Goal: Task Accomplishment & Management: Complete application form

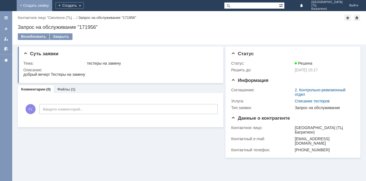
click at [52, 5] on link "+ Создать заявку" at bounding box center [35, 5] width 36 height 11
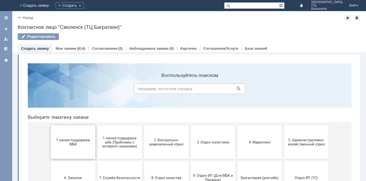
drag, startPoint x: 77, startPoint y: 146, endPoint x: 100, endPoint y: 205, distance: 63.5
click at [77, 146] on span "1 линия поддержки МБК" at bounding box center [72, 142] width 41 height 8
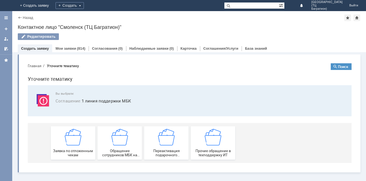
click at [77, 146] on div "Заявка по отложенным чекам" at bounding box center [72, 143] width 41 height 28
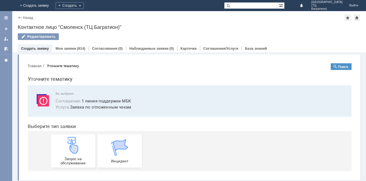
click at [77, 146] on img at bounding box center [73, 145] width 17 height 17
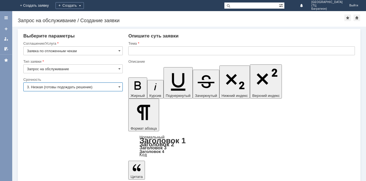
click at [111, 87] on input "3. Низкая (готовы подождать решение)" at bounding box center [72, 86] width 99 height 9
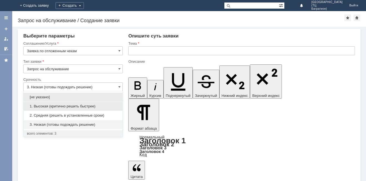
click at [74, 107] on span "1. Высокая (критично решить быстрее)" at bounding box center [73, 106] width 92 height 4
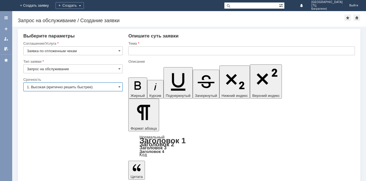
type input "1. Высокая (критично решить быстрее)"
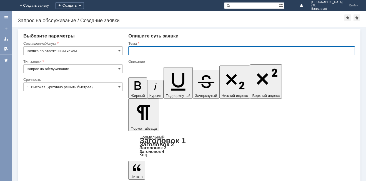
click at [141, 51] on input "text" at bounding box center [241, 50] width 227 height 9
type input "удалить"
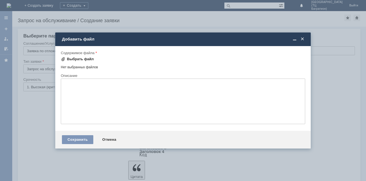
click at [71, 60] on div "Выбрать файл" at bounding box center [80, 59] width 27 height 4
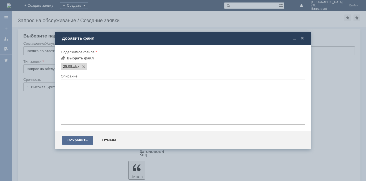
click at [78, 136] on div "Сохранить" at bounding box center [77, 140] width 31 height 9
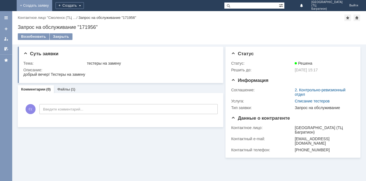
click at [52, 6] on link "+ Создать заявку" at bounding box center [35, 5] width 36 height 11
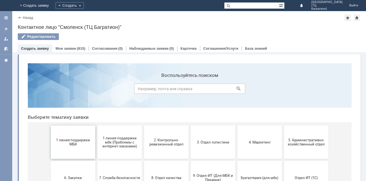
click at [80, 144] on span "1 линия поддержки МБК" at bounding box center [72, 142] width 41 height 8
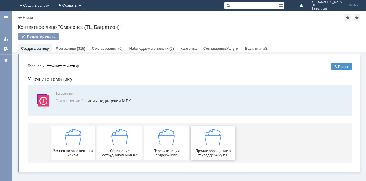
click at [225, 146] on div "Прочие обращение в техподдержку ИТ" at bounding box center [212, 143] width 41 height 28
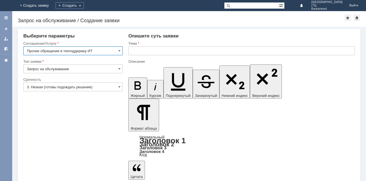
click at [106, 88] on input "3. Низкая (готовы подождать решение)" at bounding box center [72, 86] width 99 height 9
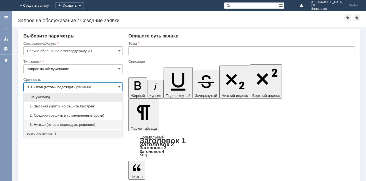
click at [79, 108] on span "1. Высокая (критично решить быстрее)" at bounding box center [73, 106] width 92 height 4
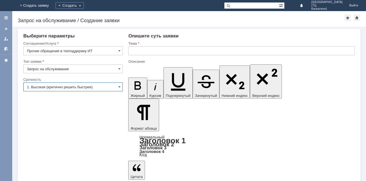
type input "1. Высокая (критично решить быстрее)"
click at [151, 49] on input "text" at bounding box center [241, 50] width 227 height 9
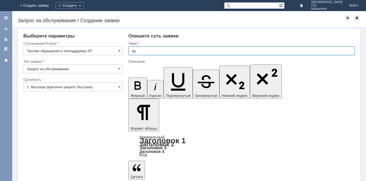
type input "в"
type input "расхождение времени"
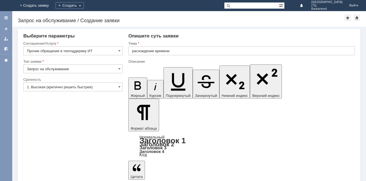
drag, startPoint x: 244, startPoint y: 1482, endPoint x: 256, endPoint y: 1561, distance: 80.4
click at [177, 52] on input "расхождение времени" at bounding box center [241, 50] width 227 height 9
